Goal: Task Accomplishment & Management: Manage account settings

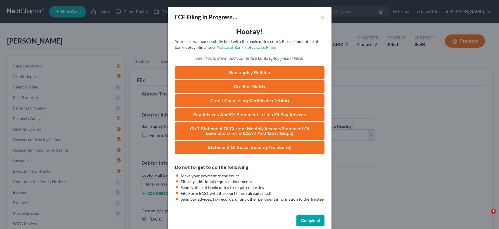
select select "0"
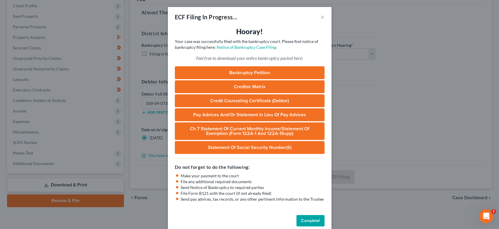
drag, startPoint x: 317, startPoint y: 220, endPoint x: 167, endPoint y: 146, distance: 167.6
click at [317, 220] on button "Complete!" at bounding box center [310, 221] width 28 height 12
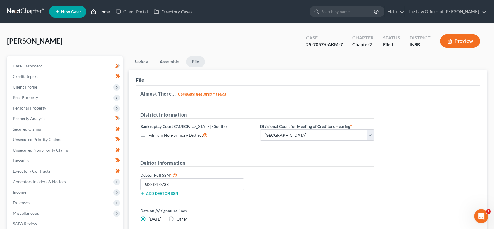
click at [96, 7] on link "Home" at bounding box center [100, 11] width 25 height 11
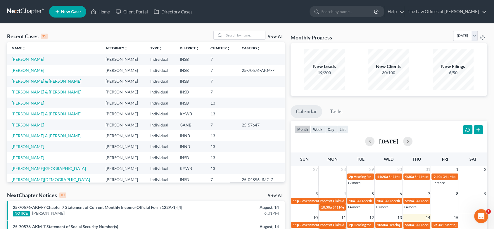
click at [27, 102] on link "[PERSON_NAME]" at bounding box center [28, 102] width 32 height 5
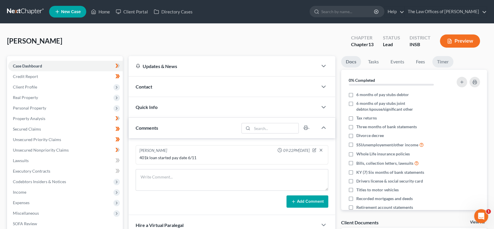
click at [442, 62] on link "Timer" at bounding box center [442, 61] width 21 height 11
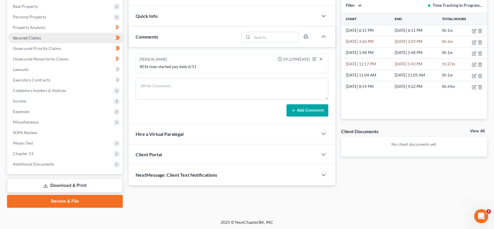
scroll to position [91, 0]
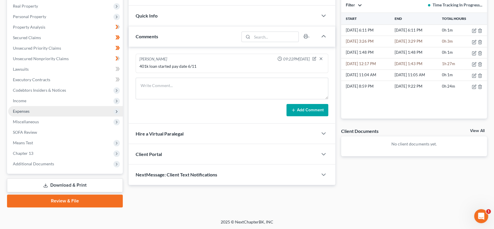
click at [44, 112] on span "Expenses" at bounding box center [65, 111] width 114 height 11
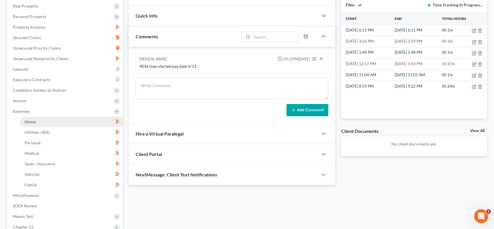
click at [42, 121] on link "Home" at bounding box center [71, 122] width 103 height 11
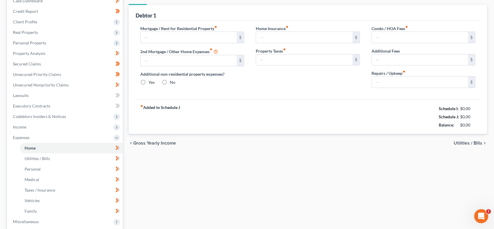
type input "0.00"
radio input "true"
type input "0.00"
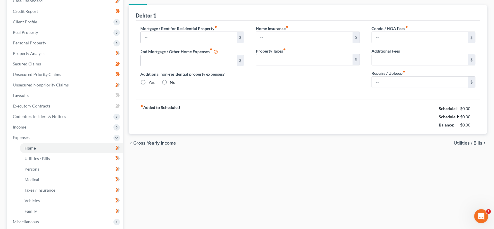
type input "0.00"
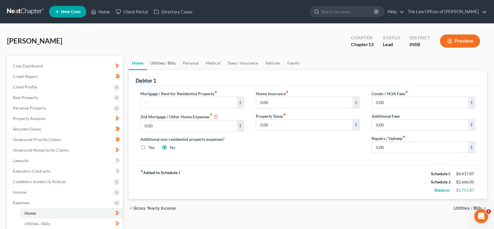
click at [166, 65] on link "Utilities / Bills" at bounding box center [163, 63] width 32 height 14
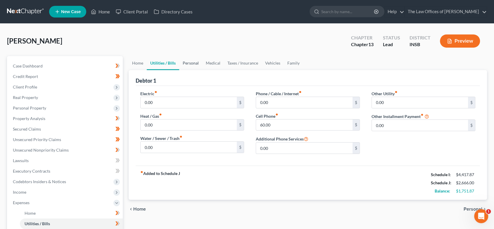
click at [183, 63] on link "Personal" at bounding box center [190, 63] width 23 height 14
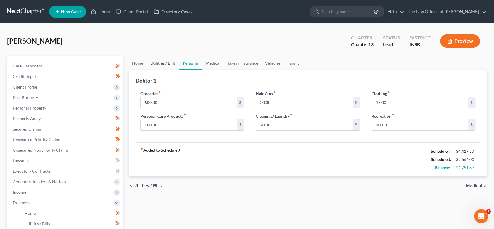
click at [175, 63] on link "Utilities / Bills" at bounding box center [163, 63] width 32 height 14
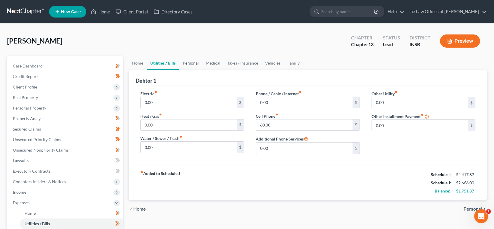
click at [196, 63] on link "Personal" at bounding box center [190, 63] width 23 height 14
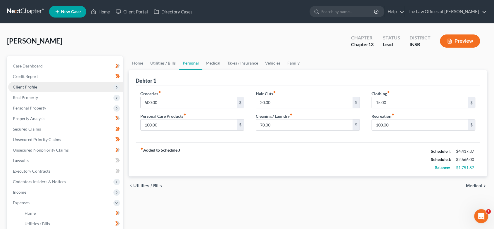
click at [54, 86] on span "Client Profile" at bounding box center [65, 87] width 114 height 11
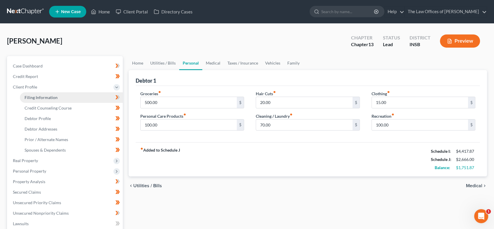
click at [49, 95] on span "Filing Information" at bounding box center [41, 97] width 33 height 5
select select "1"
select select "0"
select select "3"
select select "28"
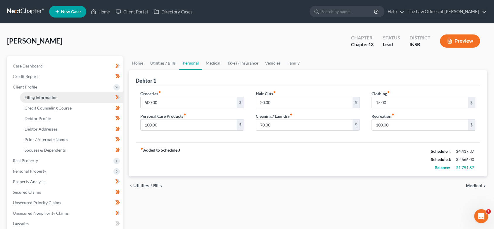
select select "0"
select select "15"
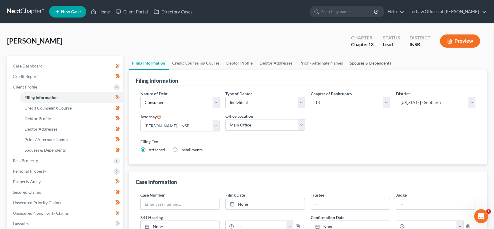
click at [358, 63] on link "Spouses & Dependents" at bounding box center [370, 63] width 48 height 14
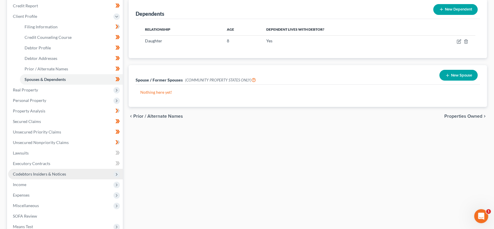
scroll to position [73, 0]
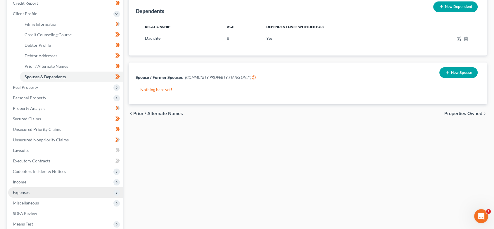
click at [53, 193] on span "Expenses" at bounding box center [65, 192] width 114 height 11
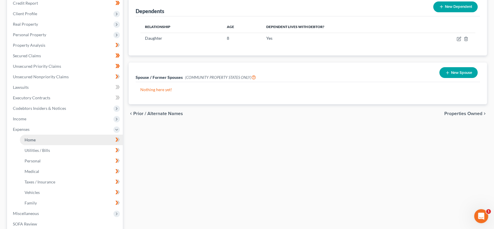
click at [46, 144] on link "Home" at bounding box center [71, 140] width 103 height 11
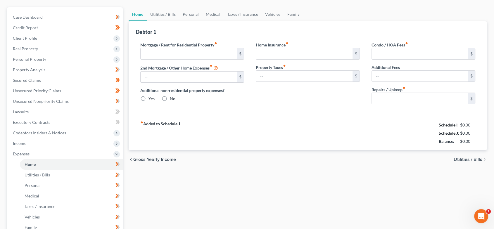
type input "0.00"
radio input "true"
type input "0.00"
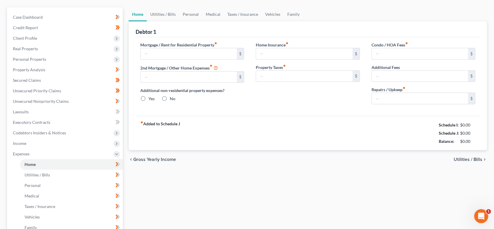
type input "0.00"
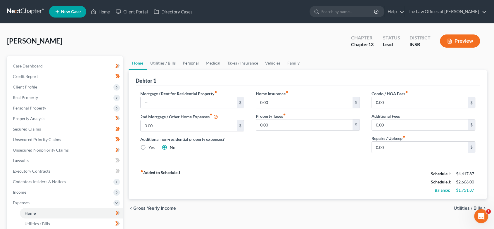
click at [189, 63] on link "Personal" at bounding box center [190, 63] width 23 height 14
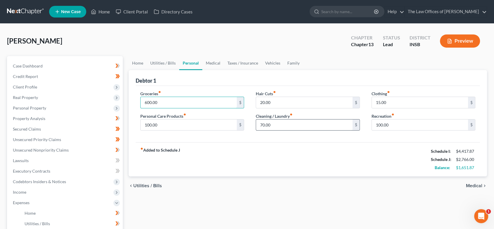
type input "600.00"
click at [393, 98] on input "15.00" at bounding box center [420, 102] width 96 height 11
click at [393, 100] on input "15.00" at bounding box center [420, 102] width 96 height 11
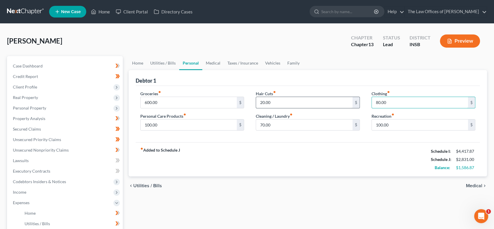
type input "80.00"
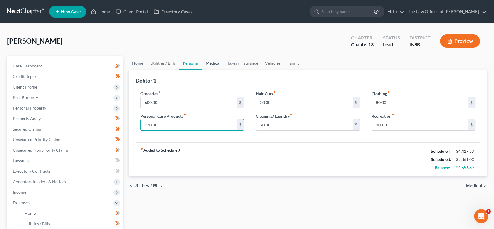
type input "130.00"
click at [214, 61] on link "Medical" at bounding box center [213, 63] width 22 height 14
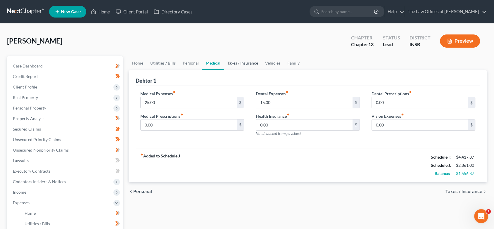
click at [238, 65] on link "Taxes / Insurance" at bounding box center [243, 63] width 38 height 14
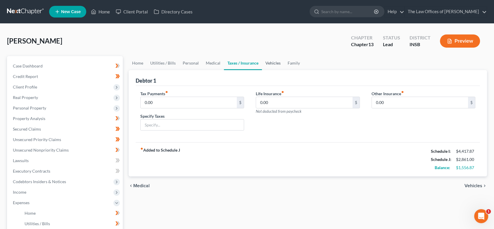
click at [271, 66] on link "Vehicles" at bounding box center [273, 63] width 22 height 14
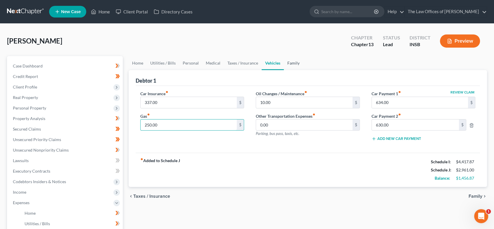
type input "250.00"
click at [290, 63] on link "Family" at bounding box center [293, 63] width 19 height 14
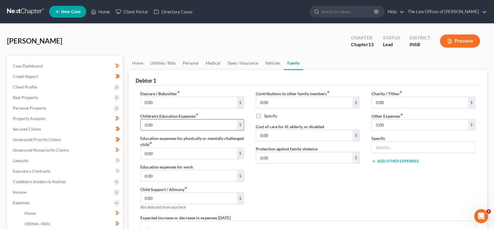
click at [164, 123] on input "0.00" at bounding box center [188, 124] width 96 height 11
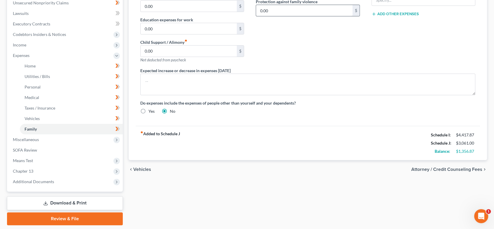
scroll to position [157, 0]
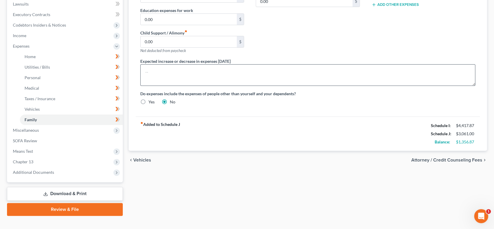
type input "100.00"
click at [182, 70] on textarea at bounding box center [307, 75] width 335 height 22
click at [177, 73] on textarea "Debtor" at bounding box center [307, 75] width 335 height 22
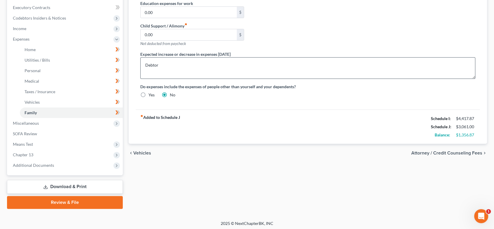
scroll to position [164, 0]
click at [180, 67] on textarea "Debtor" at bounding box center [307, 68] width 335 height 22
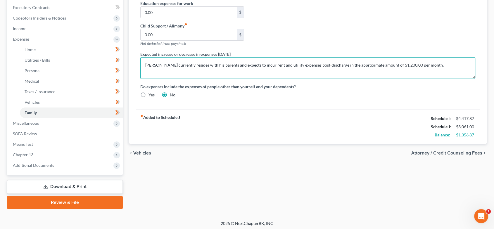
drag, startPoint x: 431, startPoint y: 66, endPoint x: 431, endPoint y: 69, distance: 3.2
click at [431, 66] on textarea "[PERSON_NAME] currently resides with his parents and expects to incur rent and …" at bounding box center [307, 68] width 335 height 22
paste textarea "Subject to [PERSON_NAME]'s acceptance of a Chapter 7 Bankruptcy Post-petition […"
type textarea "[PERSON_NAME] currently resides with his parents and expects to incur rent and …"
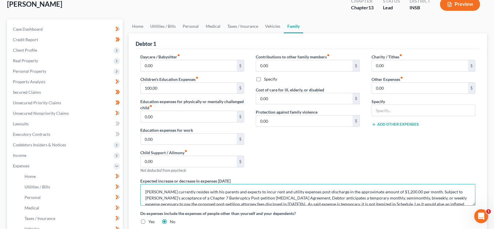
scroll to position [37, 0]
drag, startPoint x: 264, startPoint y: 25, endPoint x: 239, endPoint y: 28, distance: 24.8
click at [264, 24] on link "Vehicles" at bounding box center [272, 27] width 22 height 14
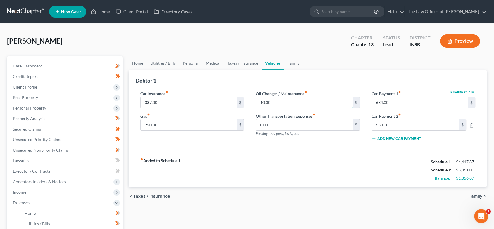
click at [280, 100] on input "10.00" at bounding box center [304, 102] width 96 height 11
type input "50.00"
click at [230, 63] on link "Taxes / Insurance" at bounding box center [243, 63] width 38 height 14
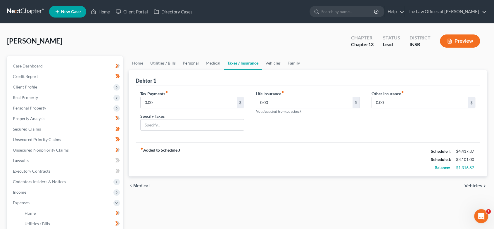
click at [195, 61] on link "Personal" at bounding box center [190, 63] width 23 height 14
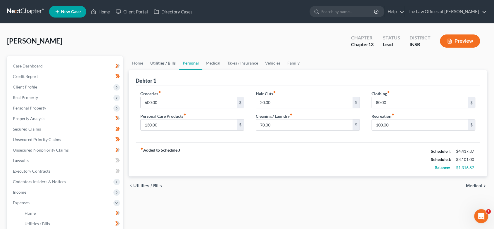
click at [169, 65] on link "Utilities / Bills" at bounding box center [163, 63] width 32 height 14
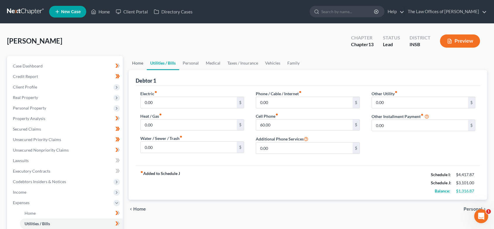
click at [135, 65] on link "Home" at bounding box center [138, 63] width 18 height 14
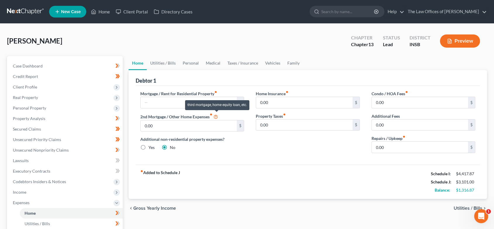
click at [216, 115] on icon at bounding box center [215, 117] width 5 height 6
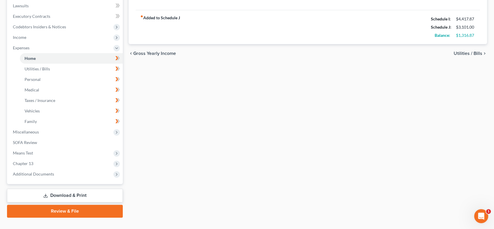
scroll to position [165, 0]
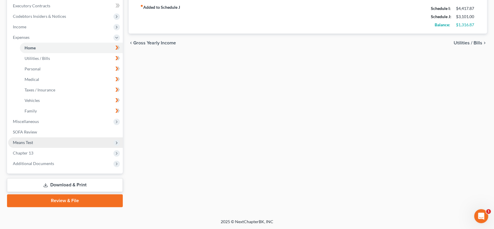
click at [50, 137] on span "Means Test" at bounding box center [65, 142] width 114 height 11
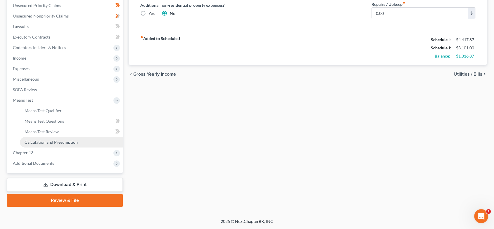
scroll to position [133, 0]
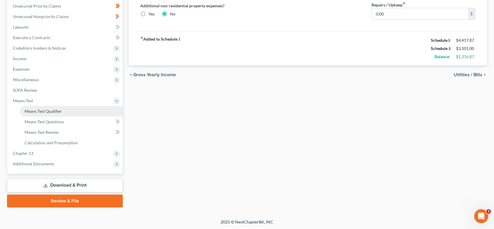
click at [51, 110] on span "Means Test Qualifier" at bounding box center [43, 111] width 37 height 5
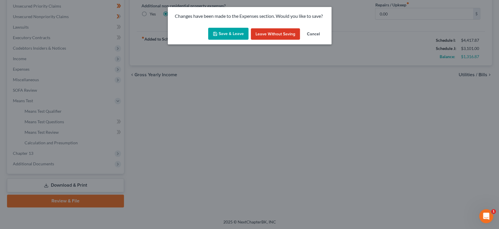
click at [223, 35] on button "Save & Leave" at bounding box center [228, 34] width 40 height 12
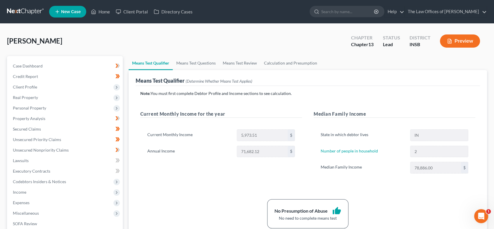
click at [93, 5] on ul "New Case Home Client Portal Directory Cases - No Result - See all results Or Pr…" at bounding box center [268, 11] width 438 height 15
click at [96, 11] on link "Home" at bounding box center [100, 11] width 25 height 11
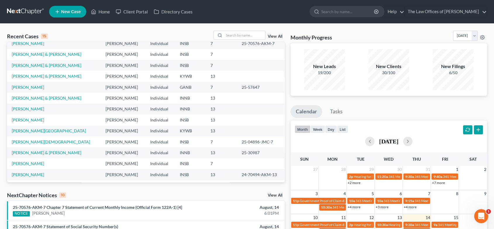
scroll to position [40, 0]
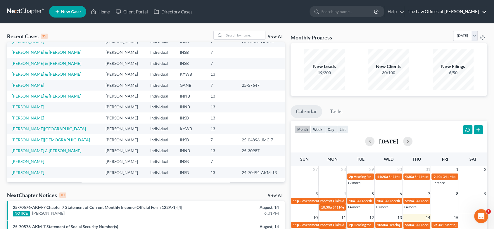
drag, startPoint x: 443, startPoint y: 11, endPoint x: 446, endPoint y: 12, distance: 3.3
click at [443, 11] on link "The Law Offices of [PERSON_NAME]" at bounding box center [446, 11] width 82 height 11
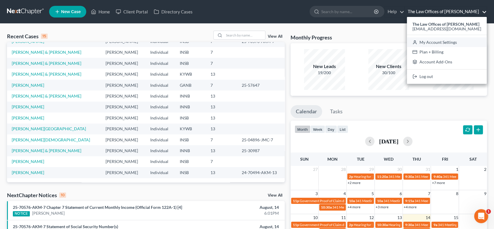
drag, startPoint x: 442, startPoint y: 41, endPoint x: 435, endPoint y: 53, distance: 13.3
click at [442, 41] on link "My Account Settings" at bounding box center [447, 42] width 80 height 10
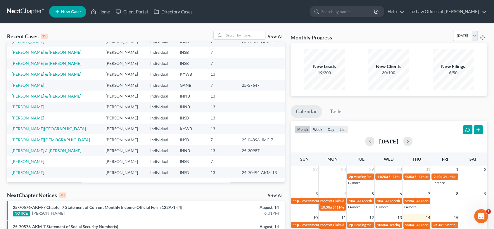
select select "28"
select select "23"
select select "15"
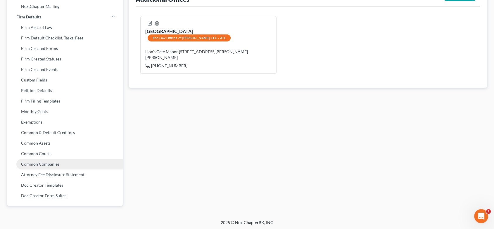
scroll to position [213, 0]
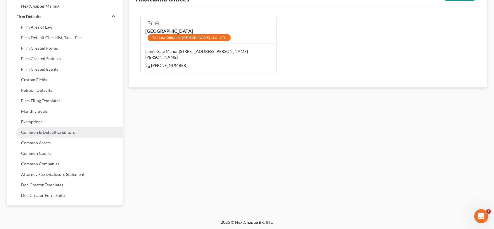
click at [70, 132] on link "Common & Default Creditors" at bounding box center [65, 132] width 116 height 11
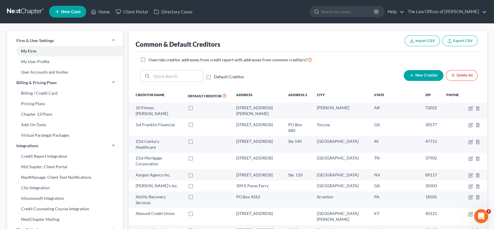
click at [214, 76] on label "Default Creditor" at bounding box center [229, 77] width 30 height 6
click at [216, 76] on input "Default Creditor" at bounding box center [218, 76] width 4 height 4
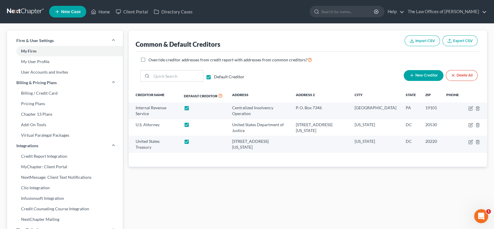
click at [214, 77] on label "Default Creditor" at bounding box center [229, 77] width 30 height 6
click at [216, 77] on input "Default Creditor" at bounding box center [218, 76] width 4 height 4
checkbox input "false"
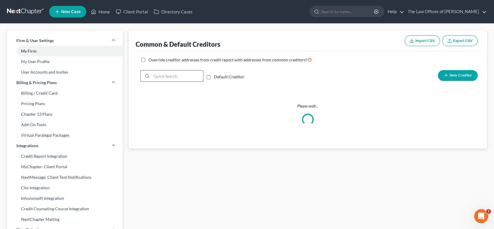
click at [181, 78] on input "search" at bounding box center [177, 75] width 52 height 11
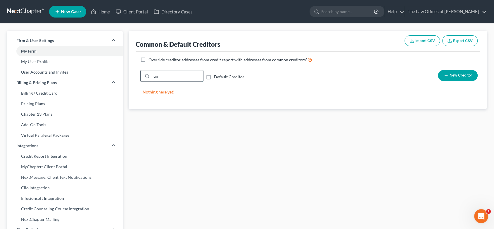
type input "u"
type input "o"
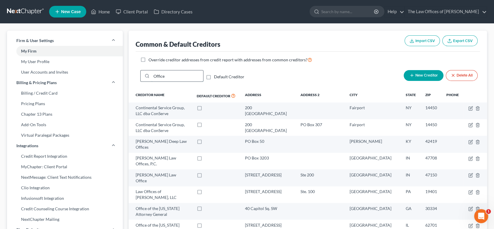
click at [143, 78] on div "Office" at bounding box center [171, 76] width 63 height 12
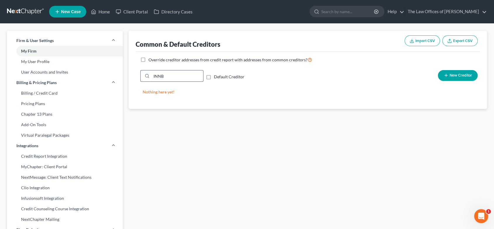
drag, startPoint x: 173, startPoint y: 76, endPoint x: 150, endPoint y: 76, distance: 23.4
click at [150, 76] on div "INNB" at bounding box center [171, 76] width 63 height 12
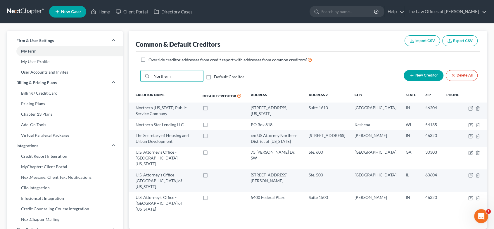
type input "Northern"
click at [214, 77] on label "Default Creditor" at bounding box center [229, 77] width 30 height 6
click at [216, 77] on input "Default Creditor" at bounding box center [218, 76] width 4 height 4
checkbox input "true"
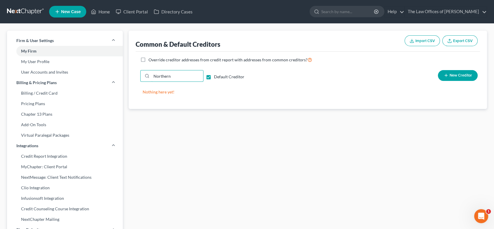
drag, startPoint x: 177, startPoint y: 77, endPoint x: 136, endPoint y: 73, distance: 40.8
click at [133, 73] on div "Common & Default Creditors Import CSV Export CSV Override creditor addresses fr…" at bounding box center [308, 70] width 358 height 78
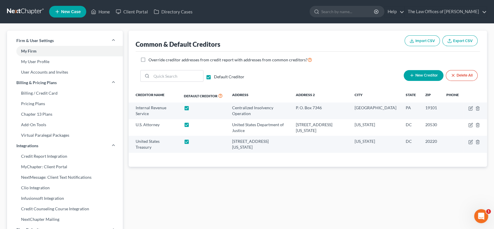
click at [214, 76] on label "Default Creditor" at bounding box center [229, 77] width 30 height 6
click at [216, 76] on input "Default Creditor" at bounding box center [218, 76] width 4 height 4
checkbox input "false"
click at [182, 78] on input "search" at bounding box center [177, 75] width 52 height 11
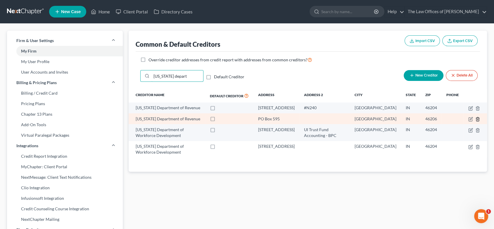
type input "[US_STATE] depart"
click at [476, 122] on icon "button" at bounding box center [477, 119] width 5 height 5
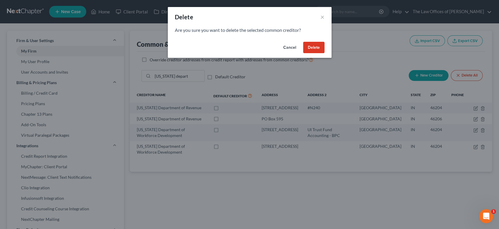
click at [312, 48] on button "Delete" at bounding box center [313, 48] width 21 height 12
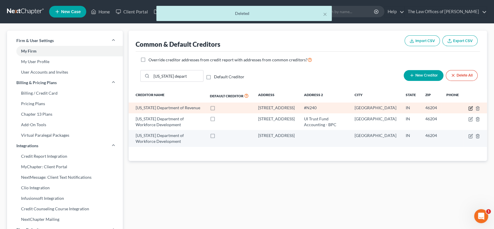
click at [471, 107] on icon "button" at bounding box center [470, 108] width 5 height 5
select select "15"
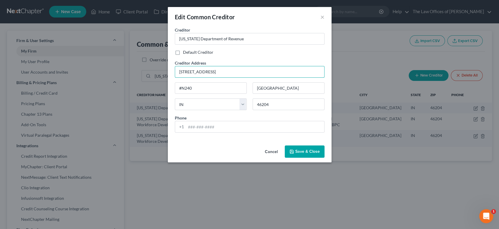
drag, startPoint x: 215, startPoint y: 74, endPoint x: 171, endPoint y: 74, distance: 44.1
click at [171, 74] on div "Creditor * [US_STATE] Department of Revenue Default Creditor Creditor Address […" at bounding box center [250, 85] width 164 height 116
type input "Bankruptcy Section"
type input "[STREET_ADDRESS]"
click at [313, 153] on span "Save & Close" at bounding box center [307, 151] width 25 height 5
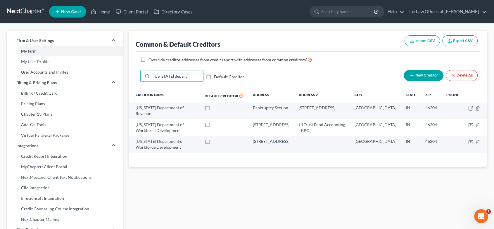
drag, startPoint x: 187, startPoint y: 77, endPoint x: 131, endPoint y: 74, distance: 56.2
click at [131, 74] on div "Common & Default Creditors Import CSV Export CSV Override creditor addresses fr…" at bounding box center [308, 99] width 358 height 136
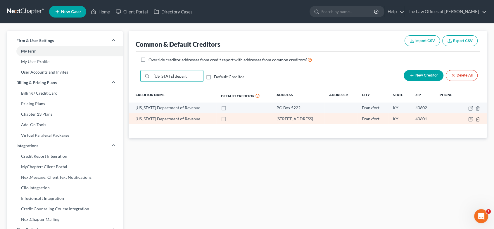
click at [478, 118] on icon "button" at bounding box center [477, 119] width 5 height 5
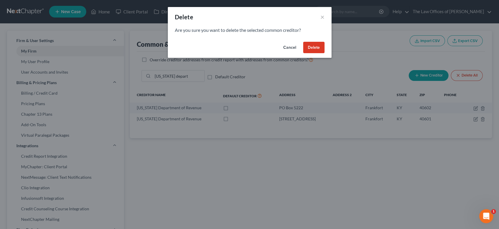
click at [313, 44] on button "Delete" at bounding box center [313, 48] width 21 height 12
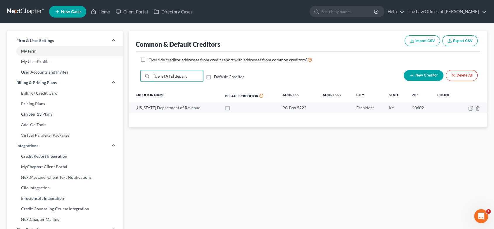
drag, startPoint x: 185, startPoint y: 77, endPoint x: 134, endPoint y: 77, distance: 51.1
click at [134, 77] on div "Common & Default Creditors Import CSV Export CSV Override creditor addresses fr…" at bounding box center [308, 79] width 358 height 97
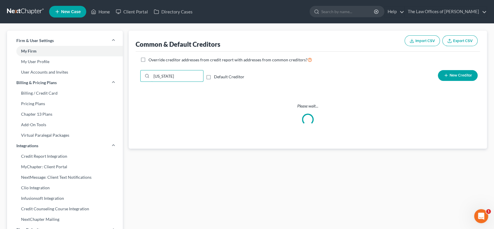
type input "[US_STATE]"
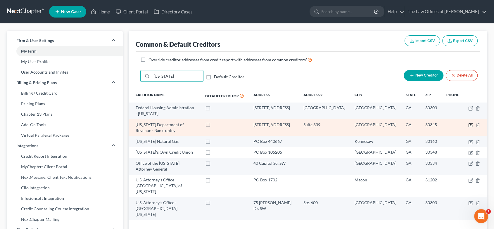
click at [469, 125] on icon "button" at bounding box center [470, 125] width 5 height 5
select select "10"
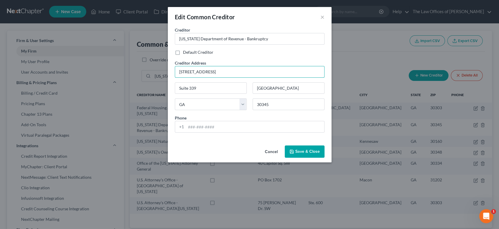
drag, startPoint x: 217, startPoint y: 72, endPoint x: 158, endPoint y: 70, distance: 59.3
click at [157, 70] on div "Edit Common Creditor × Creditor * [US_STATE] Department of Revenue - Bankruptcy…" at bounding box center [249, 114] width 499 height 229
click at [179, 87] on input "Suite 339" at bounding box center [210, 88] width 71 height 11
paste input "[STREET_ADDRESS]"
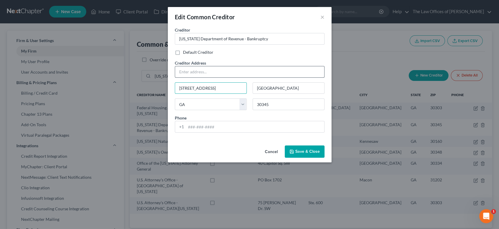
type input "[STREET_ADDRESS]"
click at [204, 68] on input "text" at bounding box center [249, 71] width 149 height 11
type input "Compliance Division - Central Collection Section"
drag, startPoint x: 265, startPoint y: 40, endPoint x: 263, endPoint y: 36, distance: 4.4
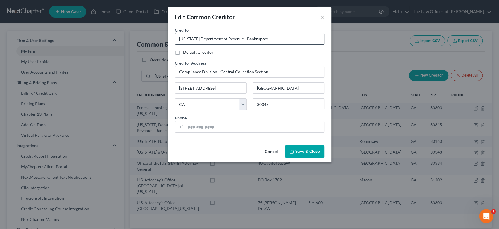
click at [263, 36] on input "[US_STATE] Department of Revenue - Bankruptcy" at bounding box center [249, 38] width 149 height 11
drag, startPoint x: 281, startPoint y: 40, endPoint x: 238, endPoint y: 40, distance: 43.5
click at [238, 40] on input "[US_STATE] Department of Revenue - Bankruptcy" at bounding box center [249, 38] width 149 height 11
type input "[US_STATE] Department of Revenue"
click at [277, 103] on input "30345" at bounding box center [288, 104] width 72 height 12
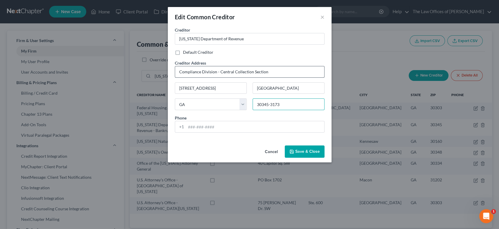
type input "30345-3173"
drag, startPoint x: 270, startPoint y: 69, endPoint x: 221, endPoint y: 72, distance: 49.7
click at [217, 72] on input "Compliance Division - Central Collection Section" at bounding box center [249, 71] width 149 height 11
drag, startPoint x: 244, startPoint y: 72, endPoint x: 218, endPoint y: 72, distance: 25.7
click at [218, 72] on input "Compliance Division, Bankruptcy" at bounding box center [249, 71] width 149 height 11
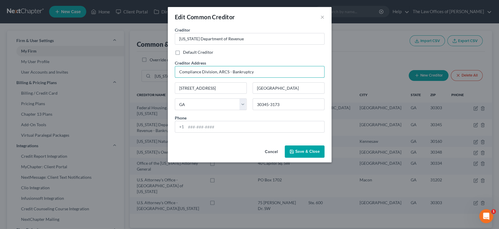
type input "Compliance Division, ARCS - Bankruptcy"
drag, startPoint x: 179, startPoint y: 88, endPoint x: 253, endPoint y: 95, distance: 73.9
click at [253, 95] on div "Creditor * [US_STATE] Department of Revenue Default Creditor Creditor Address C…" at bounding box center [249, 82] width 155 height 110
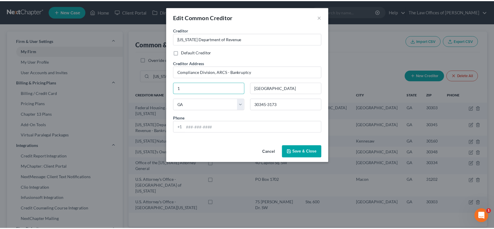
scroll to position [0, 0]
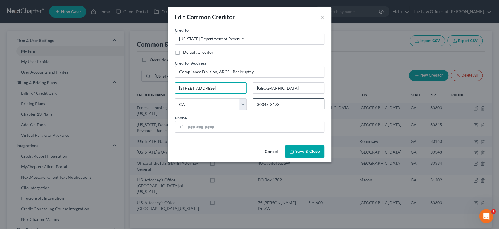
type input "[STREET_ADDRESS]"
click at [289, 104] on input "30345-3173" at bounding box center [288, 104] width 72 height 12
type input "30345-3205"
click at [299, 150] on span "Save & Close" at bounding box center [307, 151] width 25 height 5
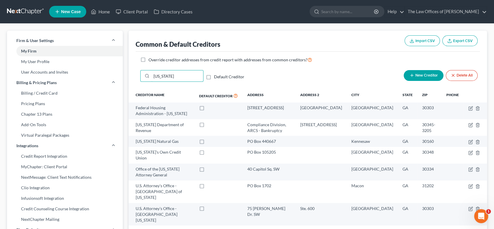
drag, startPoint x: 178, startPoint y: 75, endPoint x: 139, endPoint y: 76, distance: 38.9
click at [139, 76] on div "[US_STATE] Default Creditor New Creditor Delete All" at bounding box center [308, 78] width 344 height 21
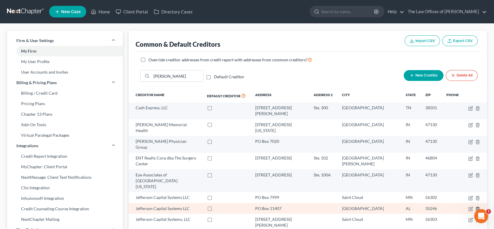
click at [478, 206] on icon "button" at bounding box center [477, 208] width 5 height 5
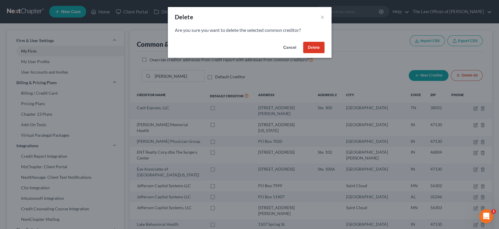
click at [313, 48] on button "Delete" at bounding box center [313, 48] width 21 height 12
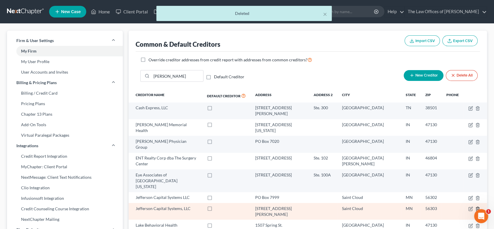
click at [477, 206] on icon "button" at bounding box center [477, 208] width 5 height 5
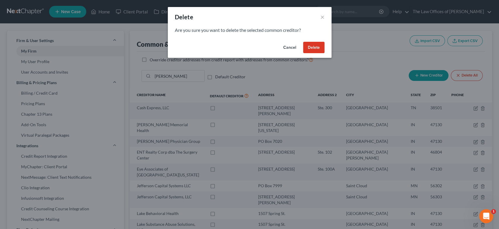
click at [317, 44] on button "Delete" at bounding box center [313, 48] width 21 height 12
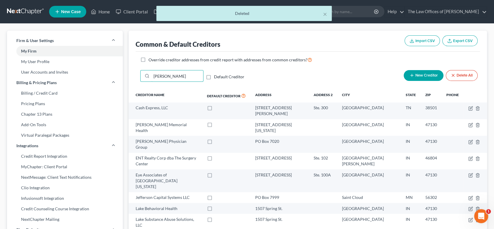
drag, startPoint x: 178, startPoint y: 75, endPoint x: 135, endPoint y: 74, distance: 42.4
click at [136, 74] on div "jefferson Default Creditor New Creditor Delete All" at bounding box center [308, 78] width 344 height 21
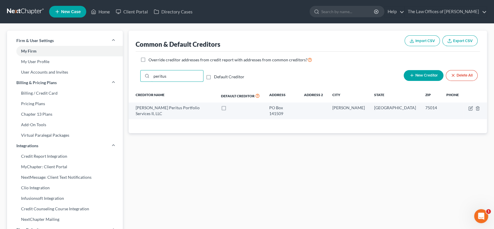
type input "peritus"
click at [427, 79] on button "New Creditor" at bounding box center [423, 75] width 40 height 11
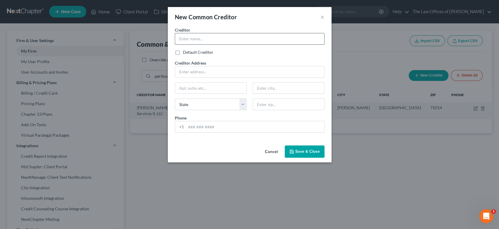
click at [222, 35] on input "text" at bounding box center [249, 38] width 149 height 11
click at [213, 37] on input "Peritus Portfolio Sevices II," at bounding box center [249, 38] width 149 height 11
click at [239, 38] on input "Peritus Portfolio Services II," at bounding box center [249, 38] width 149 height 11
type input "Peritus Portfolio Services II LLC"
click at [229, 71] on input "text" at bounding box center [249, 71] width 149 height 11
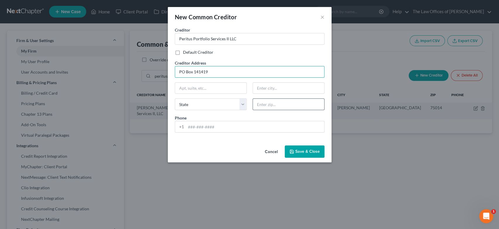
type input "PO Box 141419"
click at [261, 105] on input "text" at bounding box center [288, 104] width 72 height 12
click at [251, 141] on div "Creditor * Peritus Portfolio Services II LLC Default Creditor Creditor Address …" at bounding box center [250, 85] width 164 height 116
click at [247, 121] on input "tel" at bounding box center [255, 126] width 138 height 11
click at [251, 117] on div "Phone +1" at bounding box center [249, 124] width 155 height 18
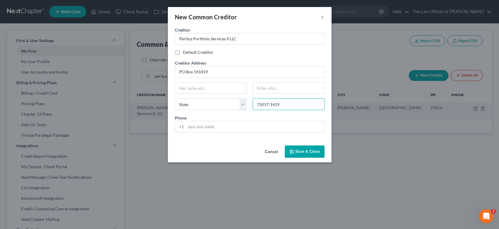
click at [282, 106] on input "75017-1419" at bounding box center [288, 104] width 72 height 12
click at [269, 105] on input "75017-1419" at bounding box center [288, 104] width 72 height 12
type input "75017"
click at [260, 117] on div "Phone +1" at bounding box center [249, 124] width 155 height 18
type input "[PERSON_NAME]"
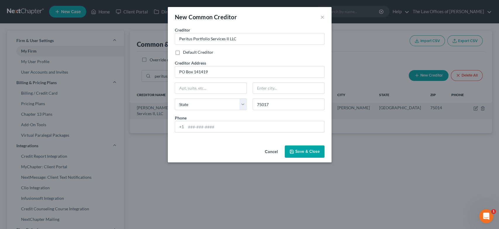
select select "45"
click at [278, 105] on input "75017" at bounding box center [288, 104] width 72 height 12
type input "75017-1419"
click at [303, 147] on button "Save & Close" at bounding box center [304, 151] width 40 height 12
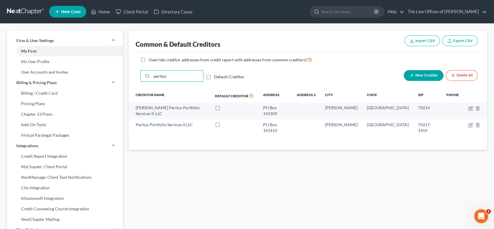
drag, startPoint x: 179, startPoint y: 80, endPoint x: 136, endPoint y: 74, distance: 44.2
click at [136, 74] on div "peritus Default Creditor New Creditor Delete All" at bounding box center [308, 78] width 344 height 21
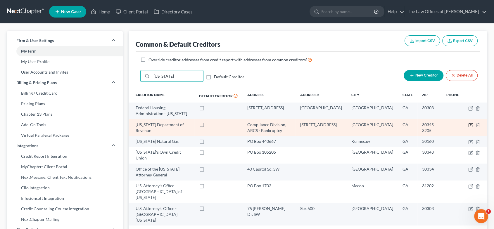
type input "[US_STATE]"
click at [470, 125] on icon "button" at bounding box center [470, 125] width 5 height 5
select select "10"
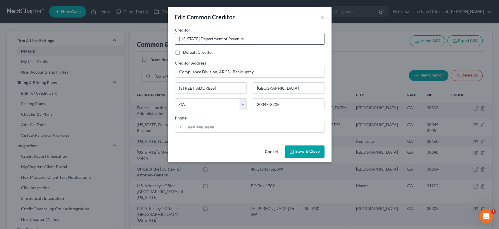
click at [245, 37] on input "[US_STATE] Department of Revenue" at bounding box center [249, 38] width 149 height 11
drag, startPoint x: 252, startPoint y: 72, endPoint x: 171, endPoint y: 74, distance: 80.9
click at [169, 74] on div "Creditor * [US_STATE] Department of Revenue Default Creditor Creditor Address C…" at bounding box center [250, 85] width 164 height 116
type input "Bankruptcy"
click at [203, 85] on input "[STREET_ADDRESS]" at bounding box center [210, 88] width 71 height 11
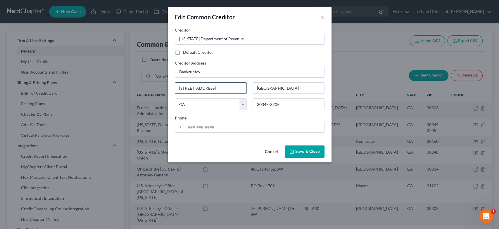
click at [204, 86] on input "[STREET_ADDRESS]" at bounding box center [210, 88] width 71 height 11
click at [206, 86] on input "[STREET_ADDRESS]" at bounding box center [210, 88] width 71 height 11
click at [208, 86] on input "[STREET_ADDRESS]" at bounding box center [210, 88] width 71 height 11
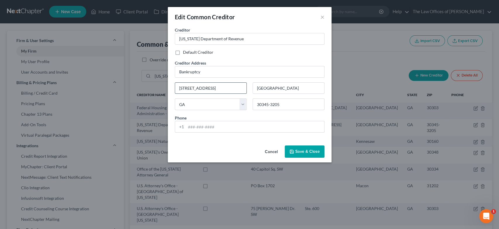
click at [208, 86] on input "[STREET_ADDRESS]" at bounding box center [210, 88] width 71 height 11
drag, startPoint x: 218, startPoint y: 87, endPoint x: 207, endPoint y: 88, distance: 10.5
click at [207, 88] on input "[STREET_ADDRESS]" at bounding box center [210, 88] width 71 height 11
type input "[STREET_ADDRESS]"
click at [292, 106] on input "30345-3205" at bounding box center [288, 104] width 72 height 12
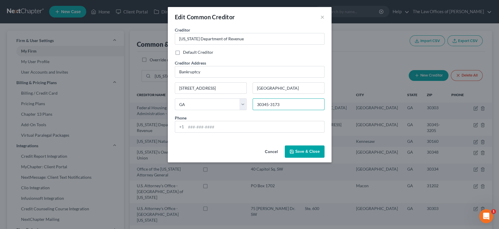
type input "30345-3173"
drag, startPoint x: 313, startPoint y: 151, endPoint x: 334, endPoint y: 151, distance: 21.0
click at [313, 151] on span "Save & Close" at bounding box center [307, 151] width 25 height 5
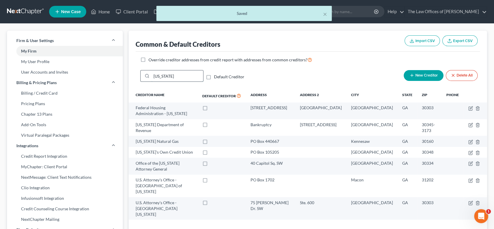
click at [184, 75] on input "[US_STATE]" at bounding box center [177, 75] width 52 height 11
drag, startPoint x: 185, startPoint y: 75, endPoint x: 148, endPoint y: 77, distance: 36.6
click at [101, 75] on div "Firm & User Settings My Firm My User Profile User Accounts and Invites Billing …" at bounding box center [246, 228] width 485 height 395
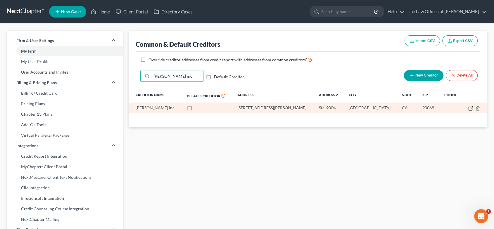
type input "[PERSON_NAME] inc"
click at [471, 109] on icon "button" at bounding box center [470, 108] width 5 height 5
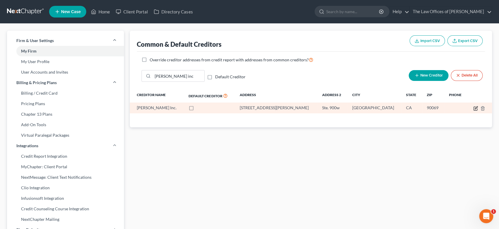
select select "4"
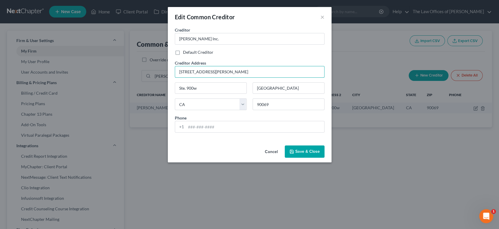
drag, startPoint x: 178, startPoint y: 74, endPoint x: 169, endPoint y: 74, distance: 9.4
click at [167, 74] on div "Edit Common Creditor × Creditor * [PERSON_NAME] Inc. Default Creditor Creditor …" at bounding box center [249, 114] width 499 height 229
type input "[STREET_ADDRESS][PERSON_NAME]"
drag, startPoint x: 201, startPoint y: 86, endPoint x: 170, endPoint y: 91, distance: 31.4
click at [170, 91] on div "Creditor * [PERSON_NAME] Inc. Default Creditor Creditor Address [STREET_ADDRESS…" at bounding box center [250, 85] width 164 height 116
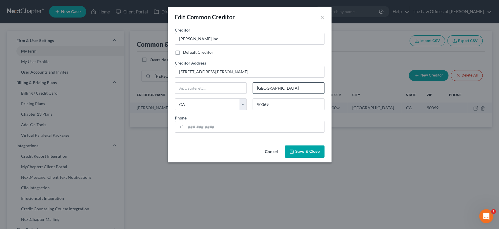
click at [278, 89] on input "[GEOGRAPHIC_DATA]" at bounding box center [288, 88] width 71 height 11
drag, startPoint x: 291, startPoint y: 87, endPoint x: 241, endPoint y: 88, distance: 50.0
click at [239, 88] on div "Creditor * [PERSON_NAME] Inc. Default Creditor Creditor Address [STREET_ADDRESS…" at bounding box center [249, 82] width 155 height 110
drag, startPoint x: 239, startPoint y: 104, endPoint x: 243, endPoint y: 104, distance: 4.7
click at [238, 104] on div "Creditor * [PERSON_NAME] Inc. Default Creditor Creditor Address [STREET_ADDRESS…" at bounding box center [249, 82] width 155 height 110
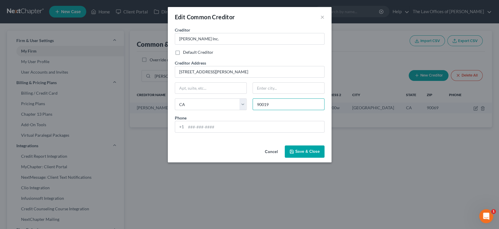
type input "90019"
click at [265, 118] on div "Phone +1" at bounding box center [249, 124] width 155 height 18
type input "[GEOGRAPHIC_DATA]"
click at [281, 103] on input "90019" at bounding box center [288, 104] width 72 height 12
type input "90019-2846"
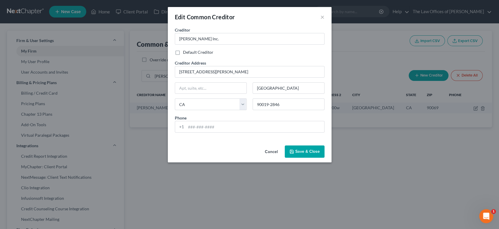
drag, startPoint x: 312, startPoint y: 149, endPoint x: 371, endPoint y: 148, distance: 59.6
click at [312, 149] on span "Save & Close" at bounding box center [307, 151] width 25 height 5
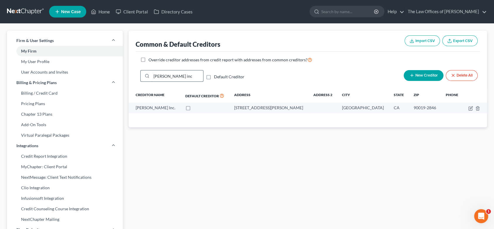
click at [198, 77] on input "[PERSON_NAME] inc" at bounding box center [177, 75] width 52 height 11
drag, startPoint x: 189, startPoint y: 76, endPoint x: 119, endPoint y: 75, distance: 70.4
click at [99, 75] on div "Firm & User Settings My Firm My User Profile User Accounts and Invites Billing …" at bounding box center [246, 228] width 485 height 395
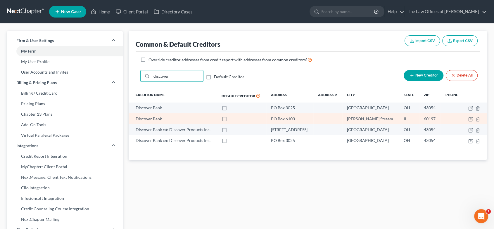
type input "discover"
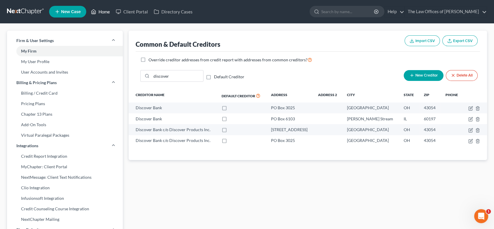
click at [104, 9] on link "Home" at bounding box center [100, 11] width 25 height 11
